Goal: Register for event/course

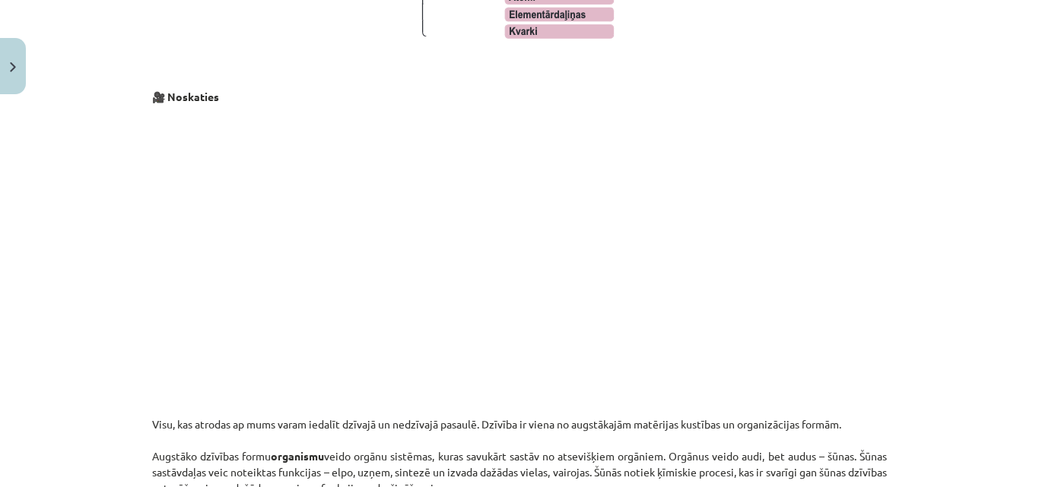
scroll to position [1514, 0]
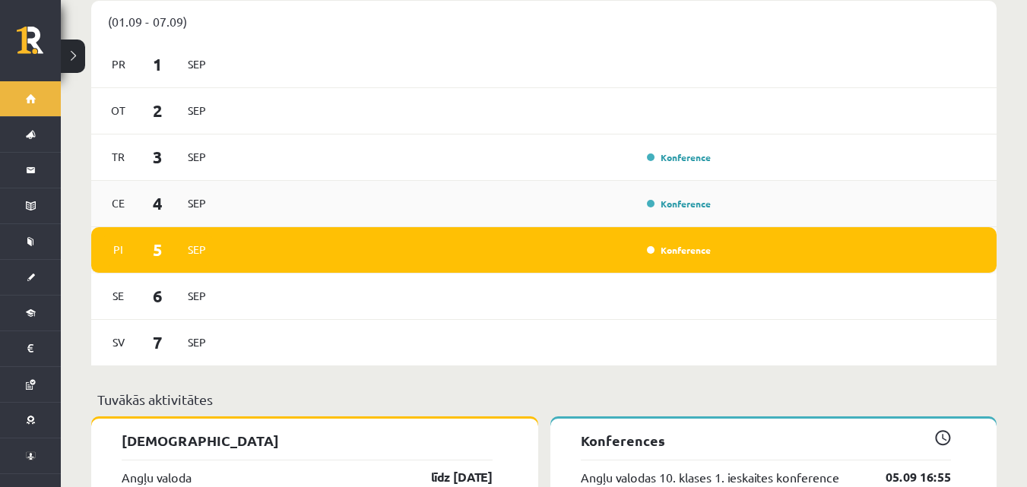
scroll to position [912, 0]
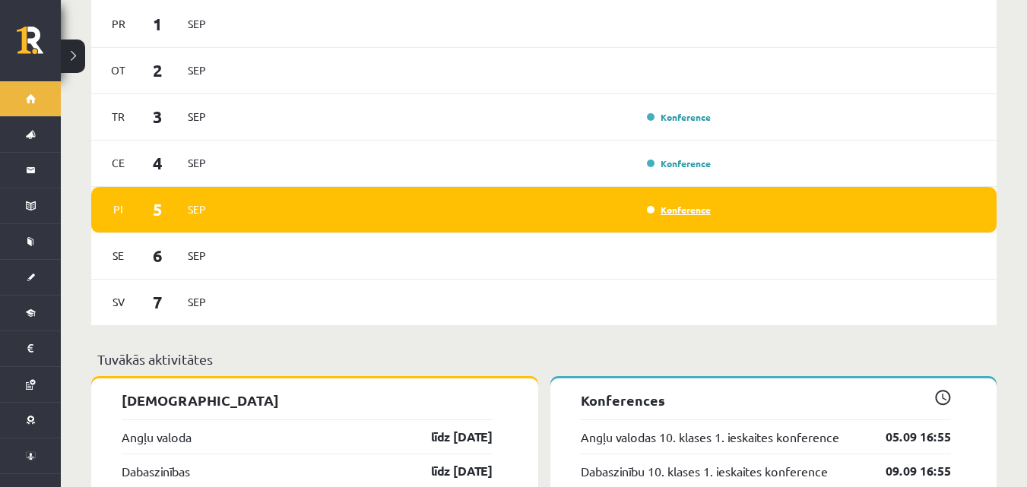
click at [667, 204] on link "Konference" at bounding box center [679, 210] width 64 height 12
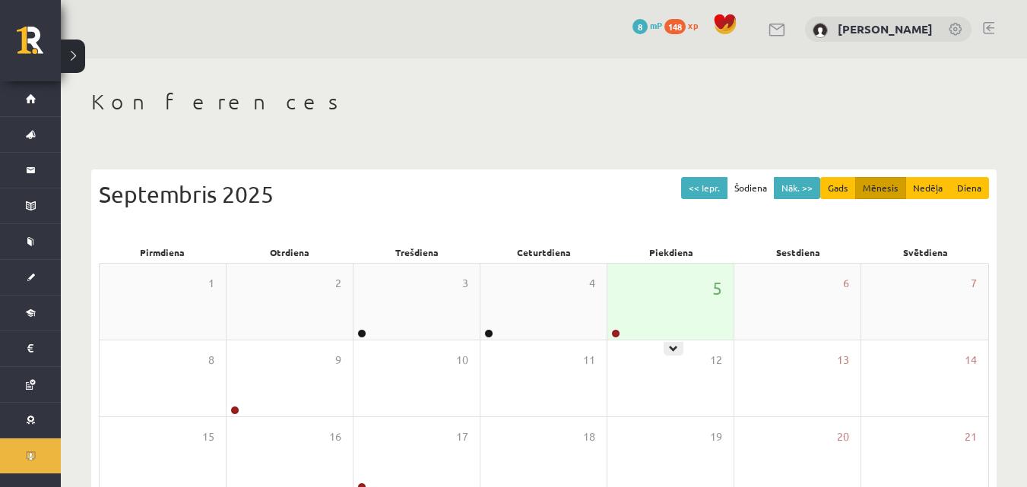
click at [674, 324] on div "5" at bounding box center [670, 302] width 126 height 76
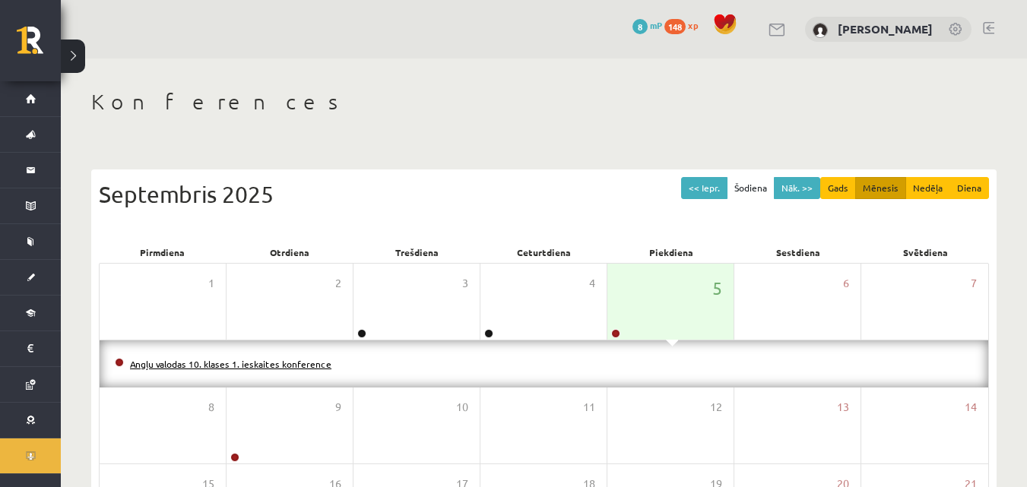
click at [309, 360] on link "Angļu valodas 10. klases 1. ieskaites konference" at bounding box center [230, 364] width 201 height 12
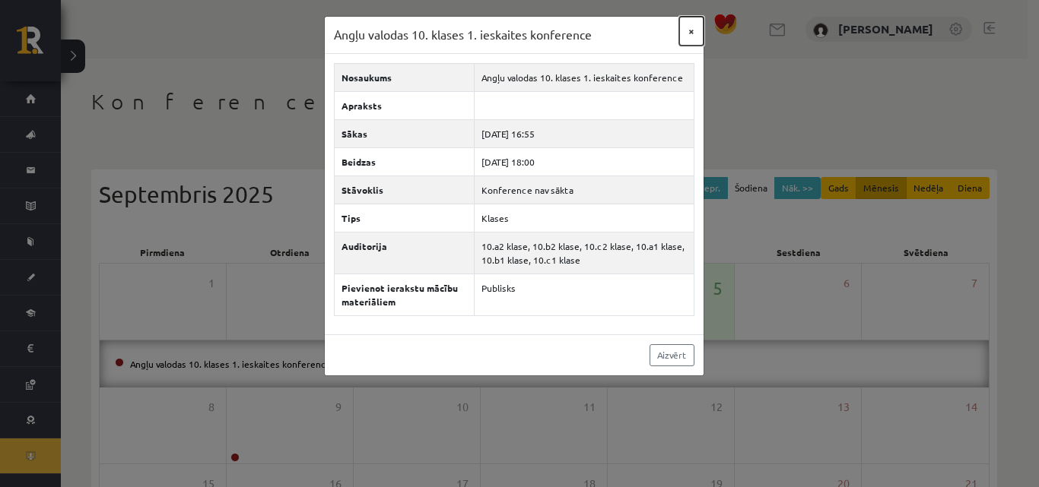
click at [693, 29] on button "×" at bounding box center [691, 31] width 24 height 29
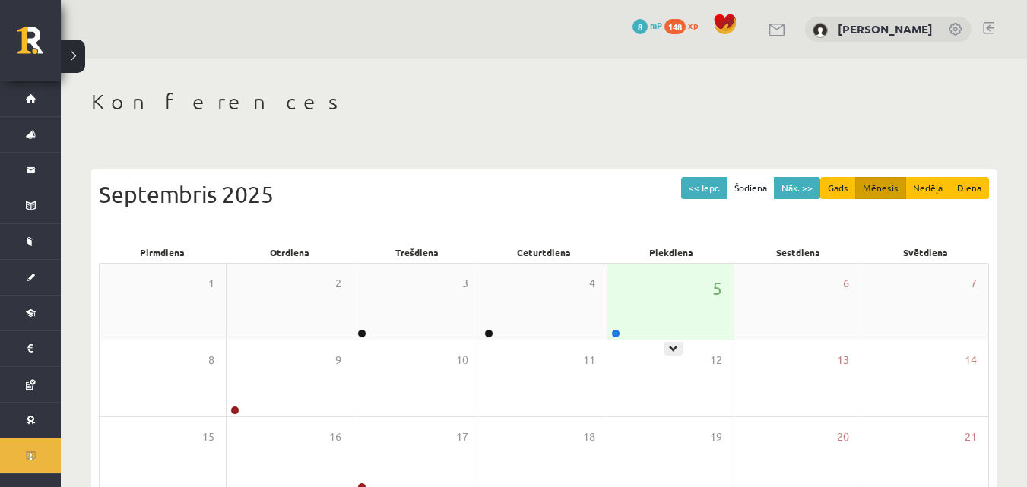
click at [667, 316] on div "5" at bounding box center [670, 302] width 126 height 76
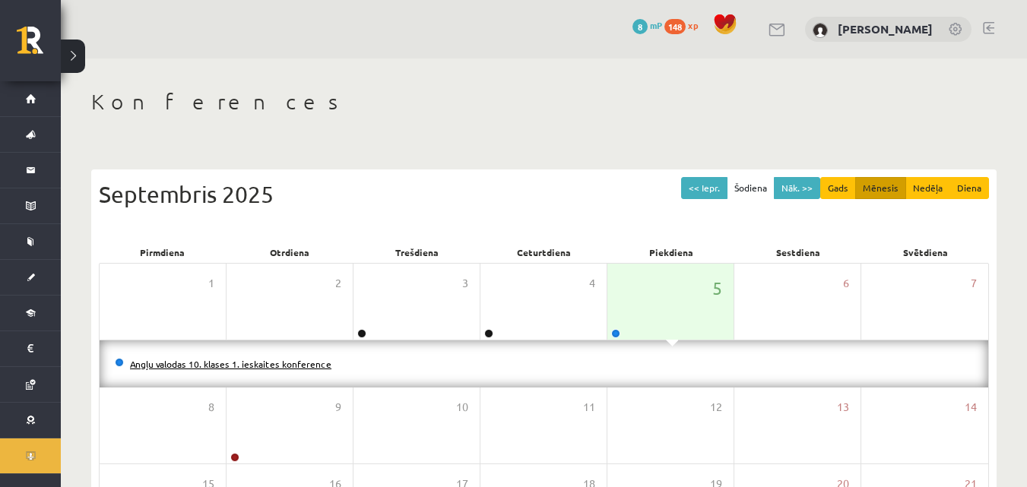
click at [274, 363] on link "Angļu valodas 10. klases 1. ieskaites konference" at bounding box center [230, 364] width 201 height 12
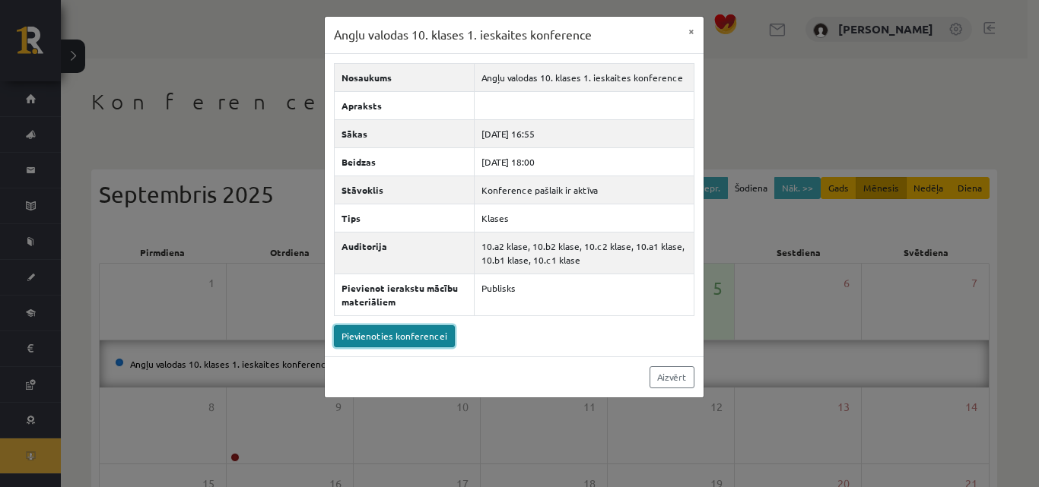
click at [360, 338] on link "Pievienoties konferencei" at bounding box center [394, 336] width 121 height 22
